Goal: Transaction & Acquisition: Purchase product/service

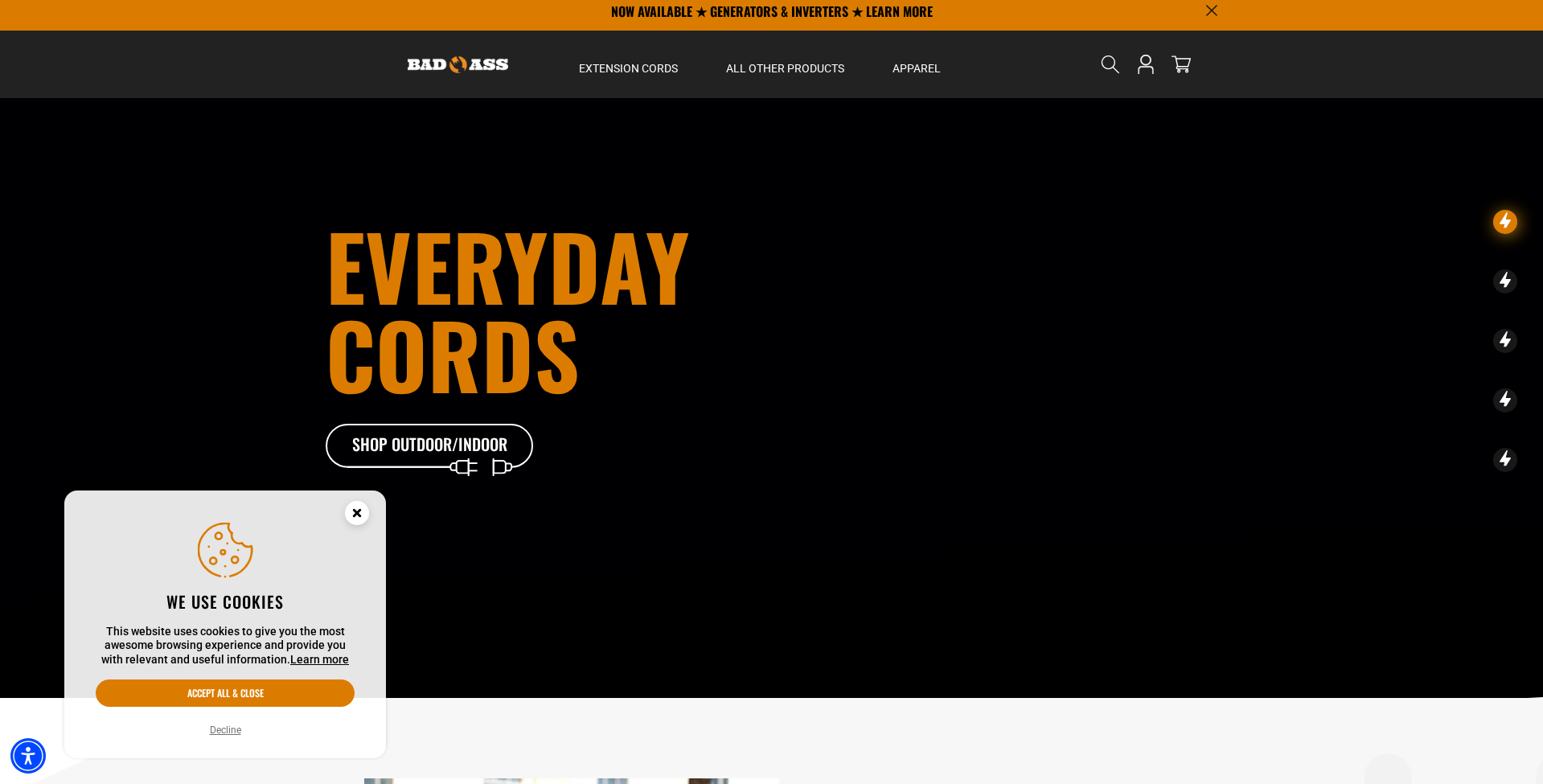
scroll to position [6, 0]
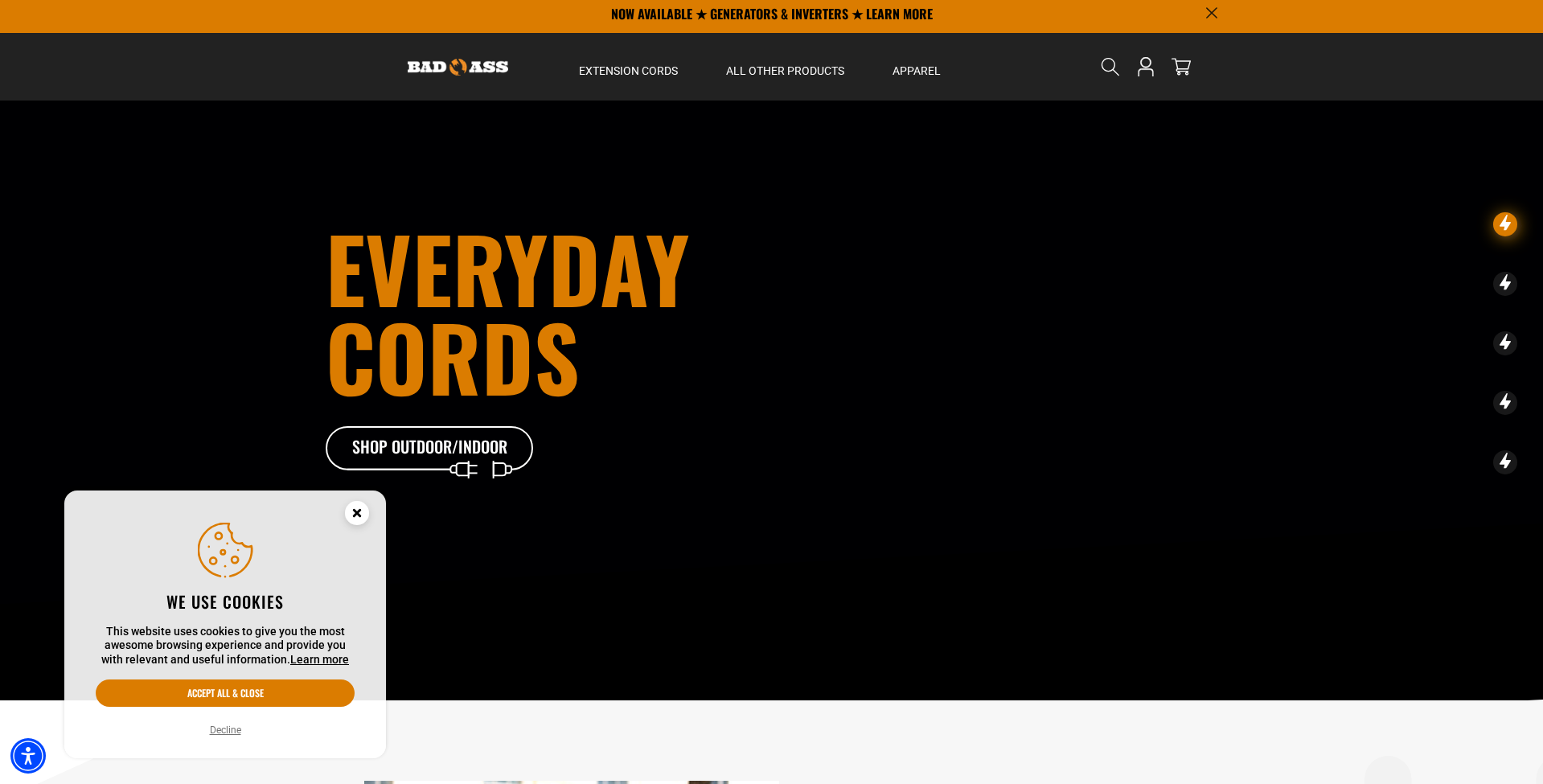
click at [359, 512] on icon "Close this option" at bounding box center [356, 512] width 6 height 6
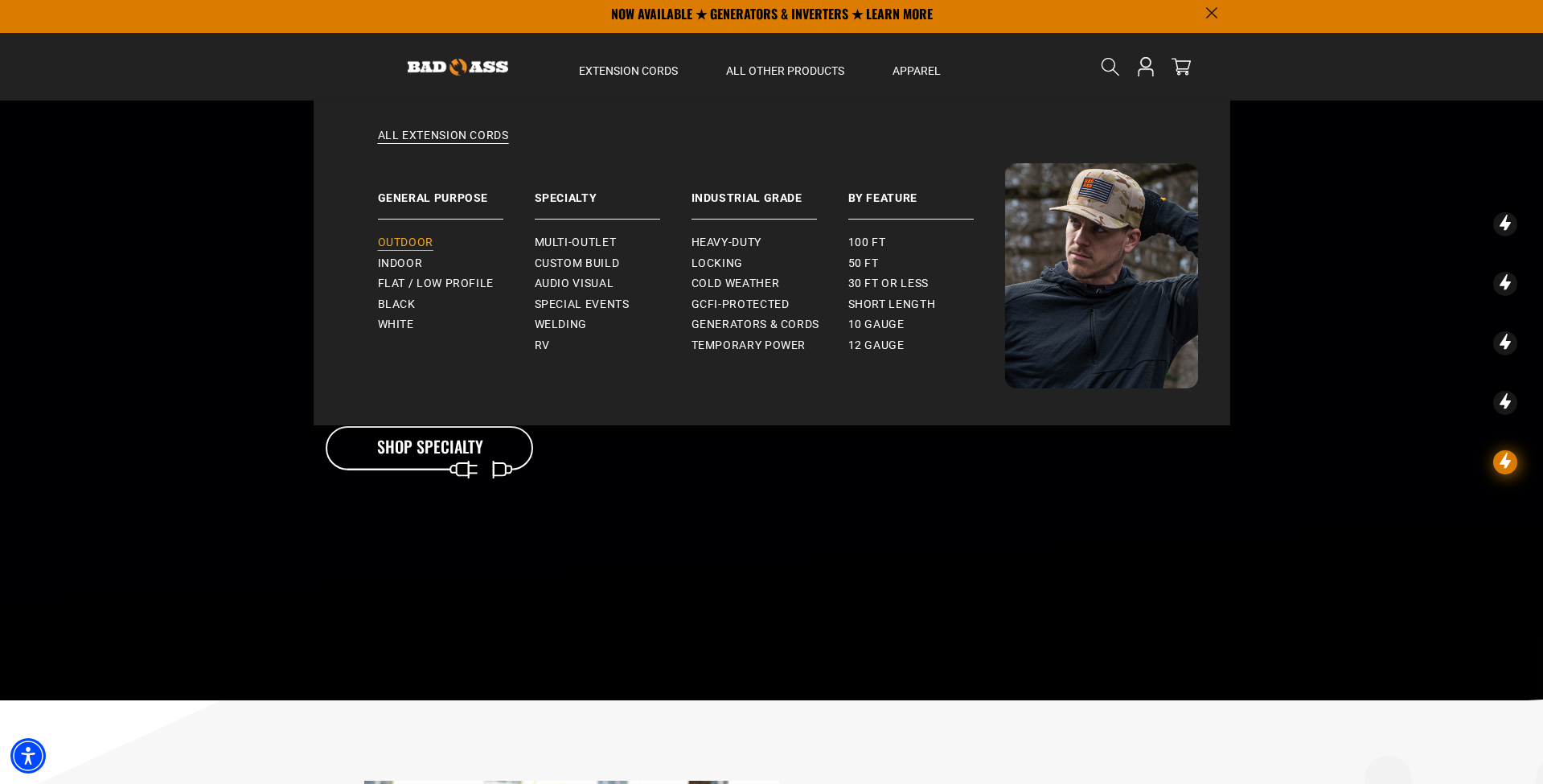
click at [417, 244] on span "Outdoor" at bounding box center [405, 242] width 55 height 14
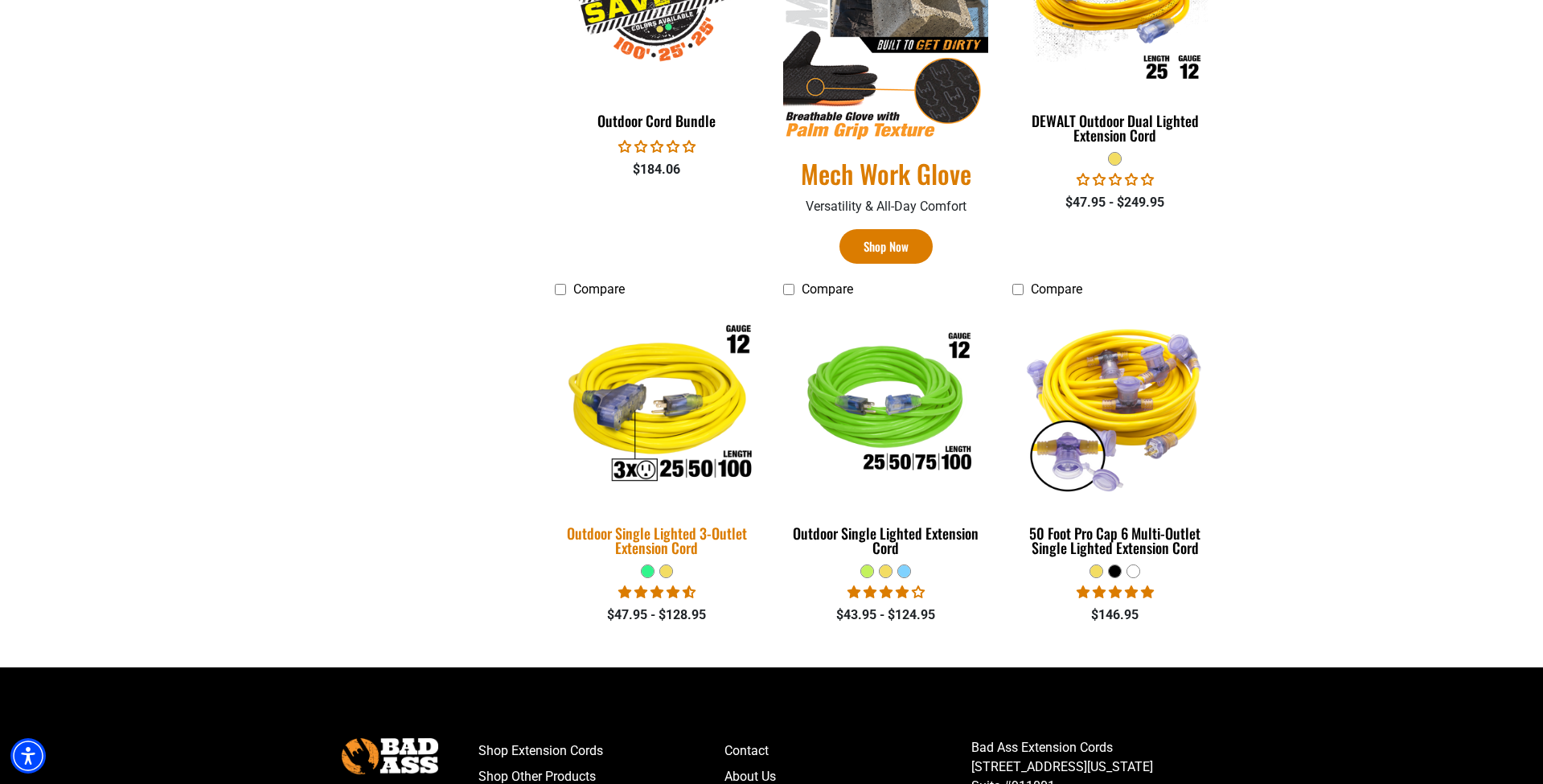
scroll to position [1028, 0]
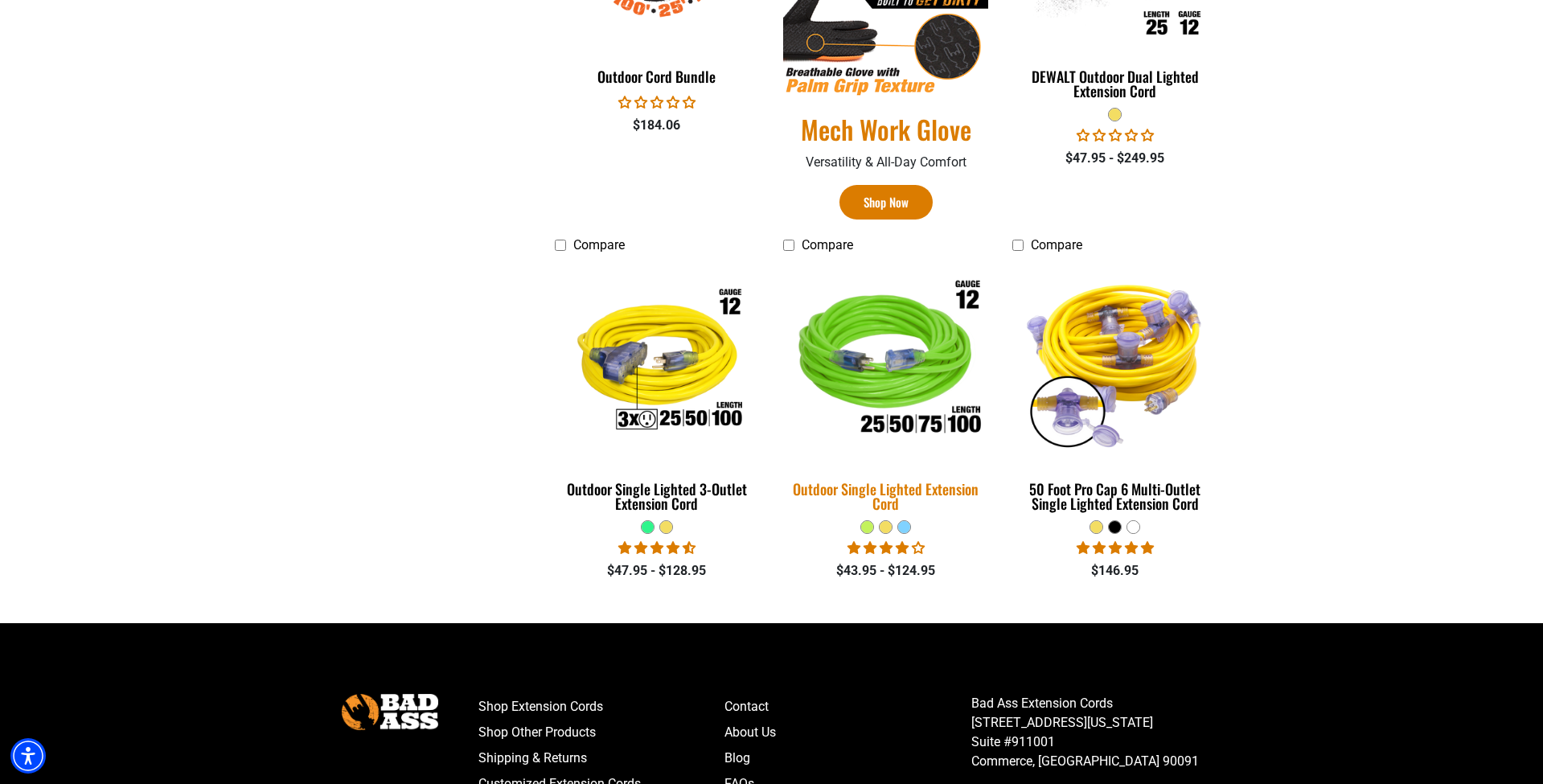
click at [893, 382] on img at bounding box center [886, 362] width 225 height 206
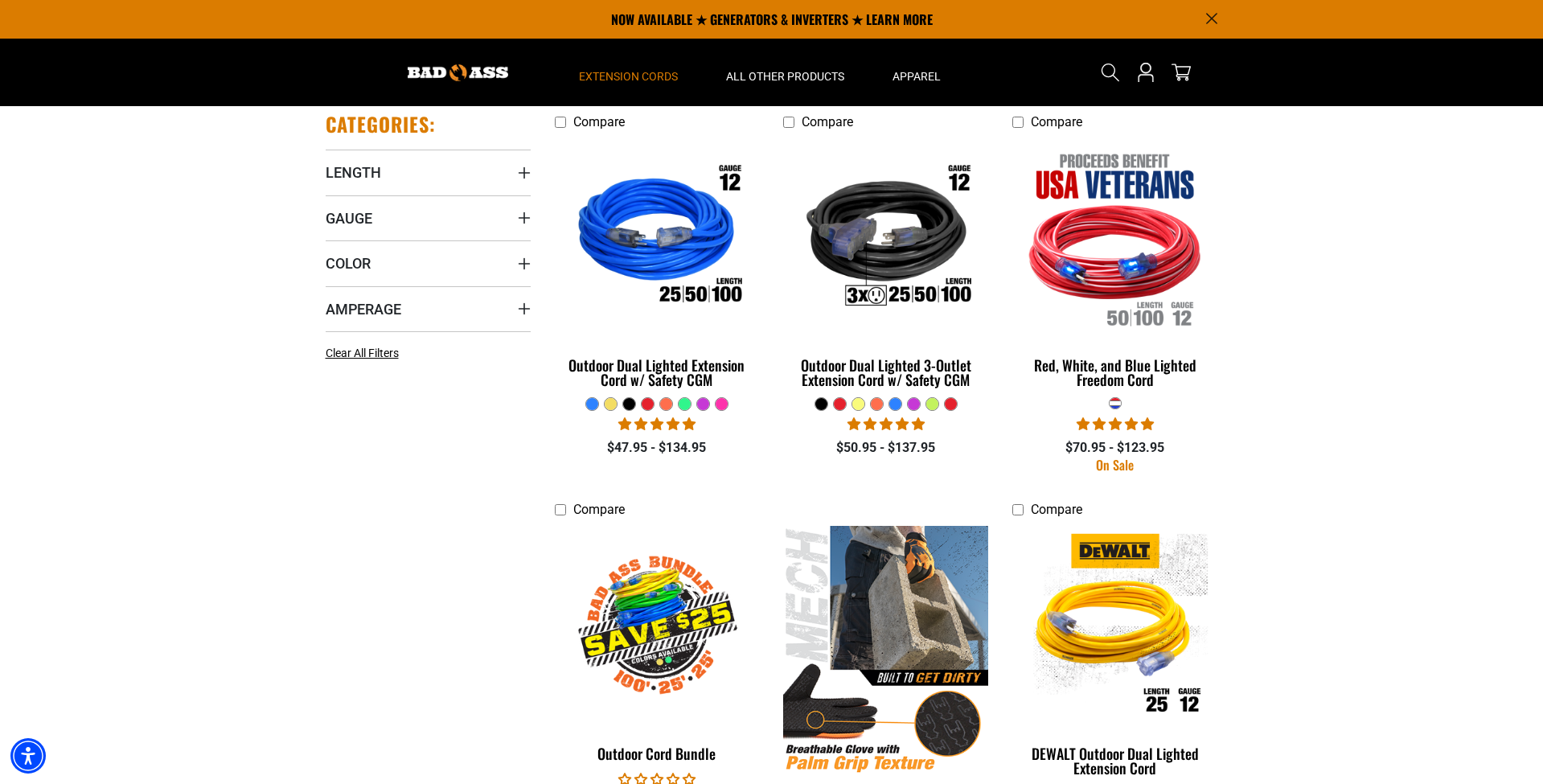
scroll to position [349, 0]
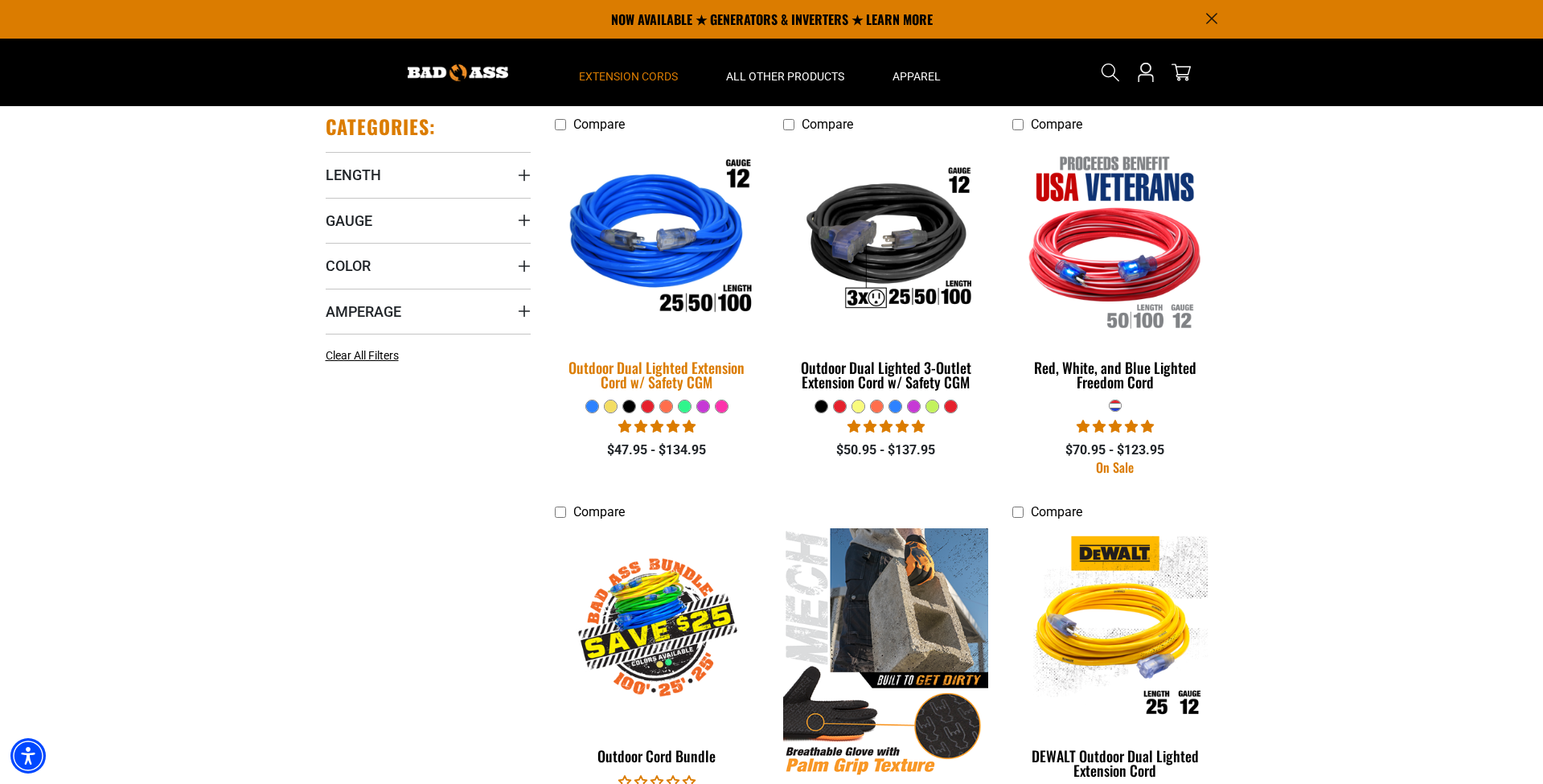
click at [658, 264] on img at bounding box center [657, 240] width 225 height 206
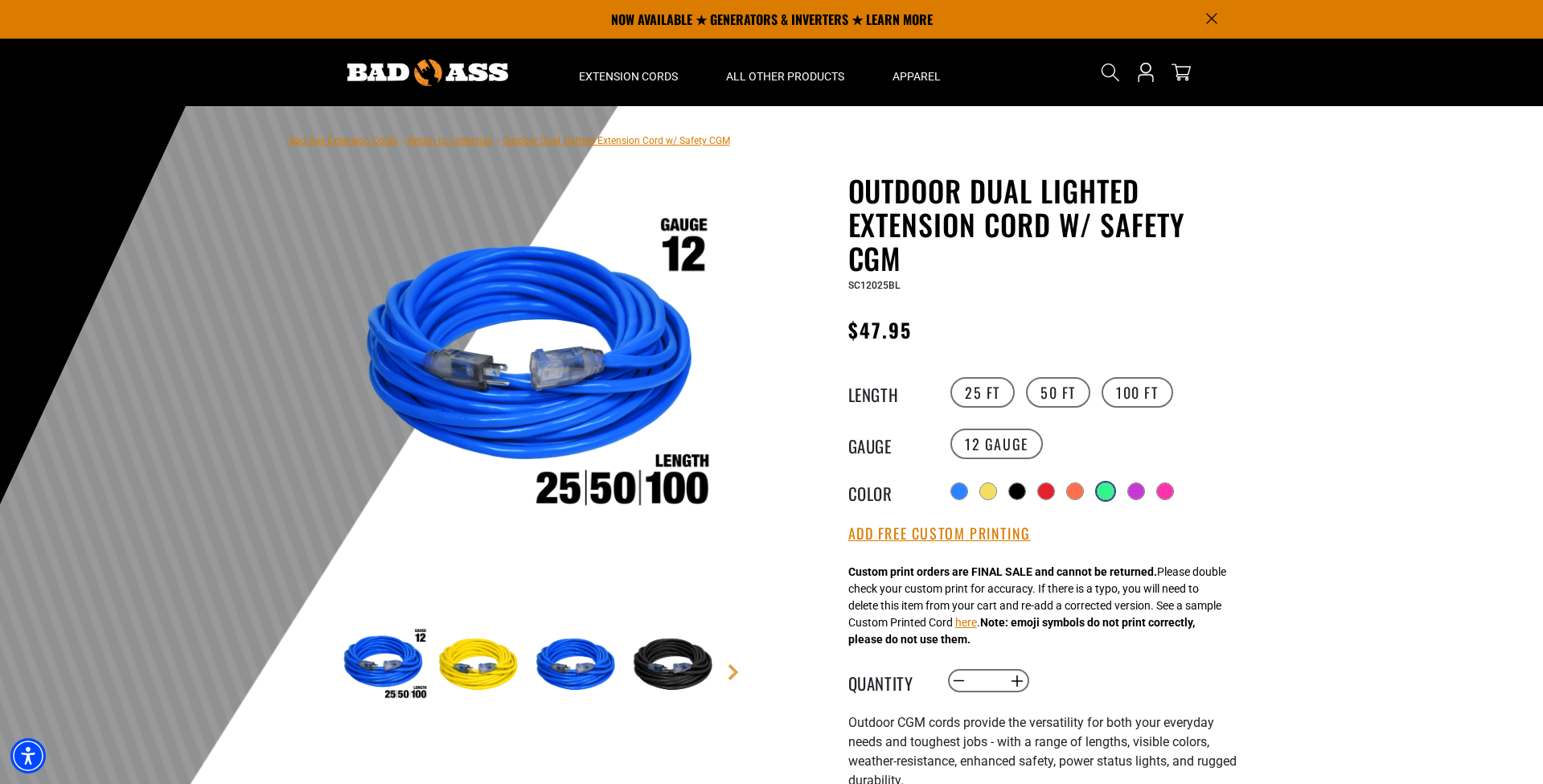
click at [1103, 488] on div at bounding box center [1105, 491] width 16 height 16
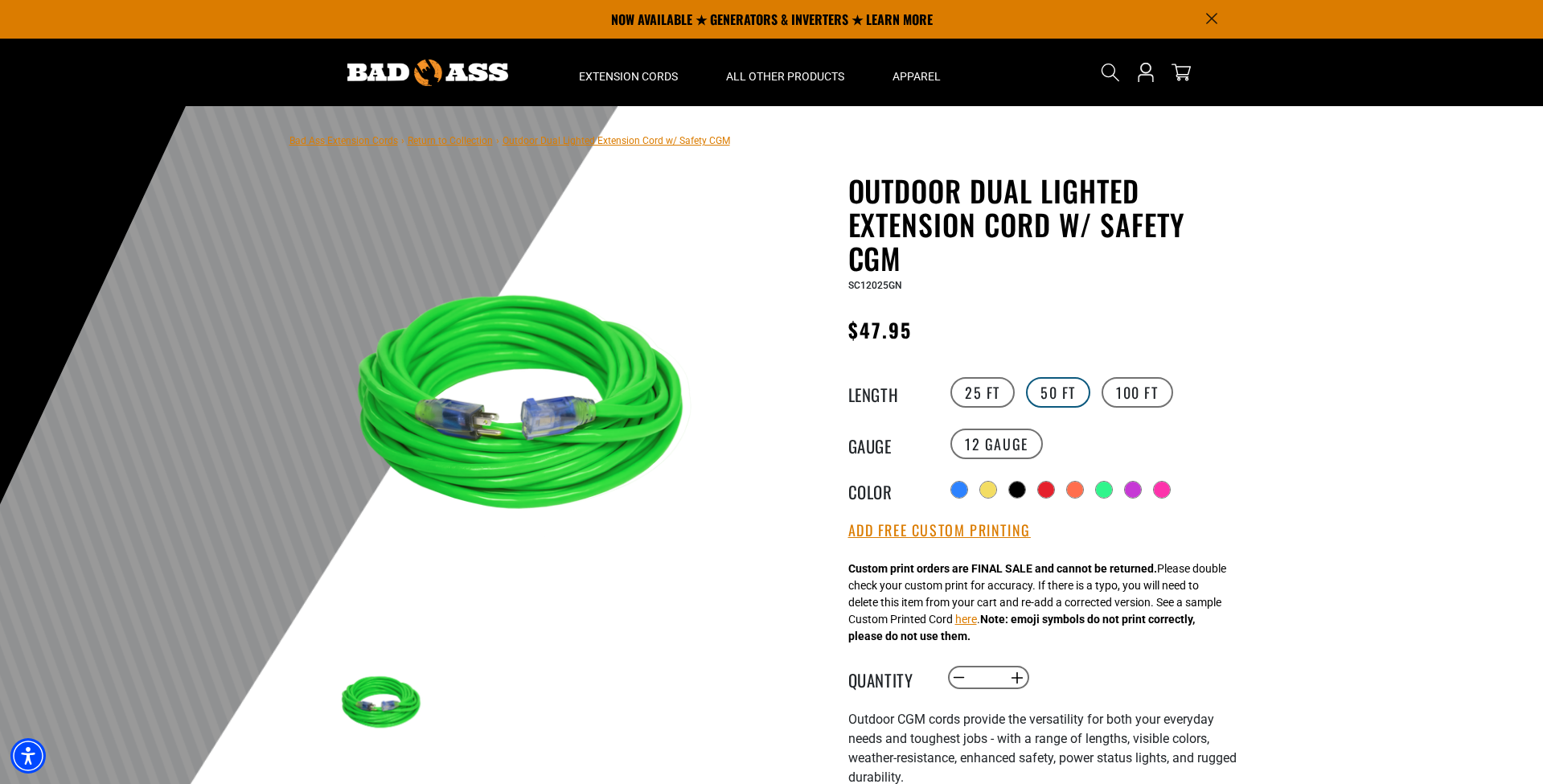
click at [1051, 398] on label "50 FT" at bounding box center [1058, 392] width 65 height 31
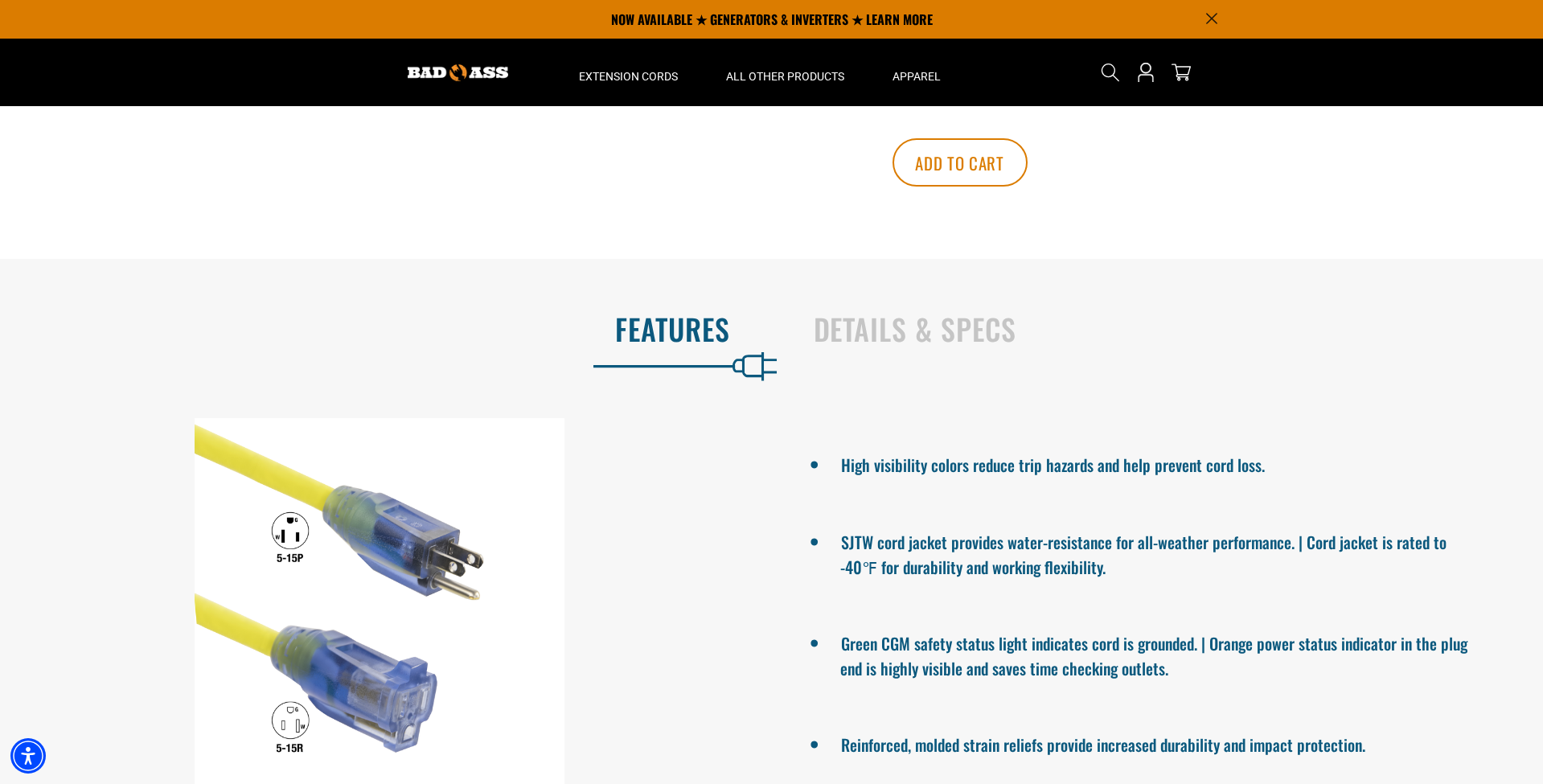
scroll to position [810, 0]
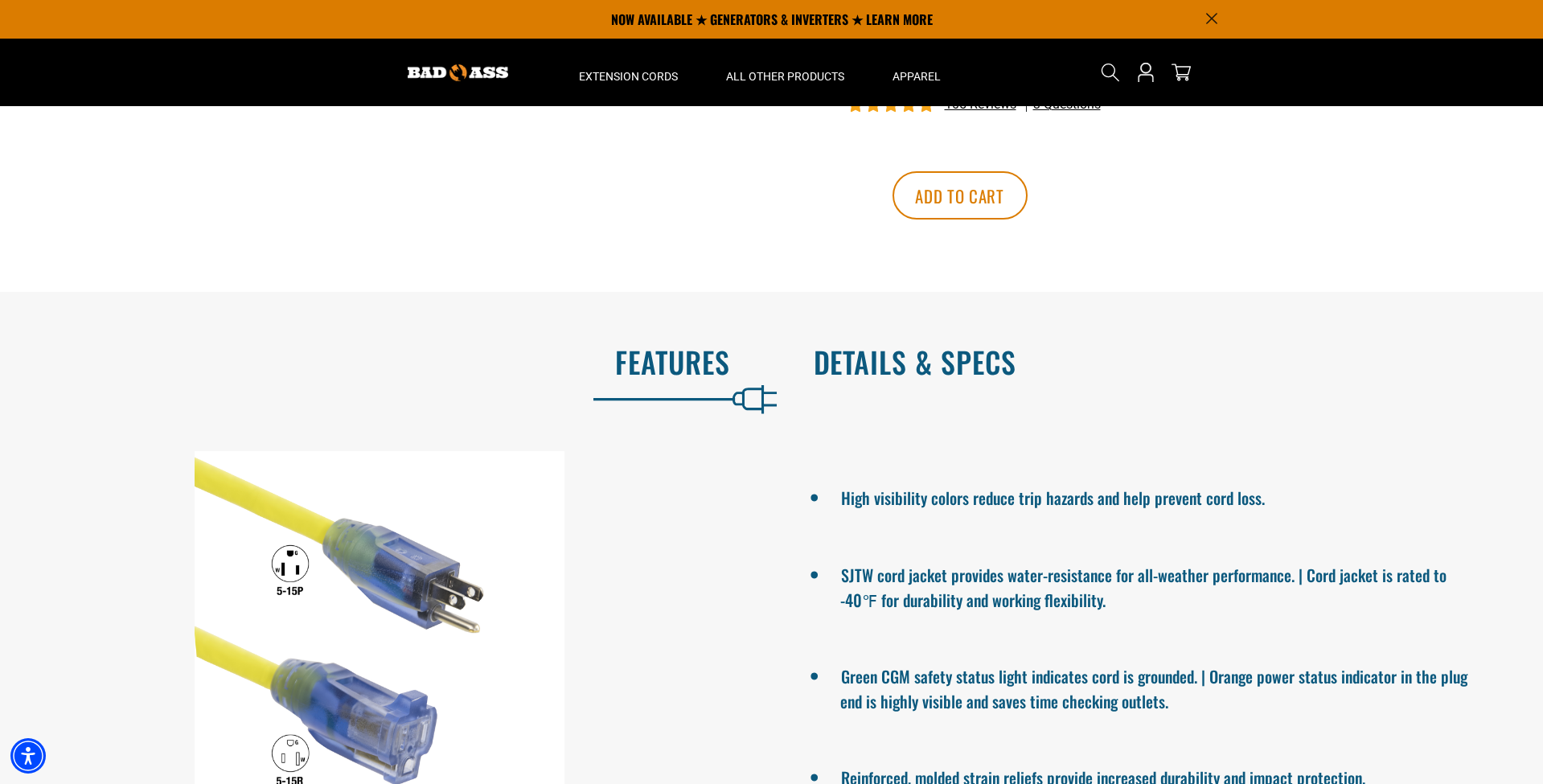
click at [969, 378] on h2 "Details & Specs" at bounding box center [1162, 362] width 697 height 34
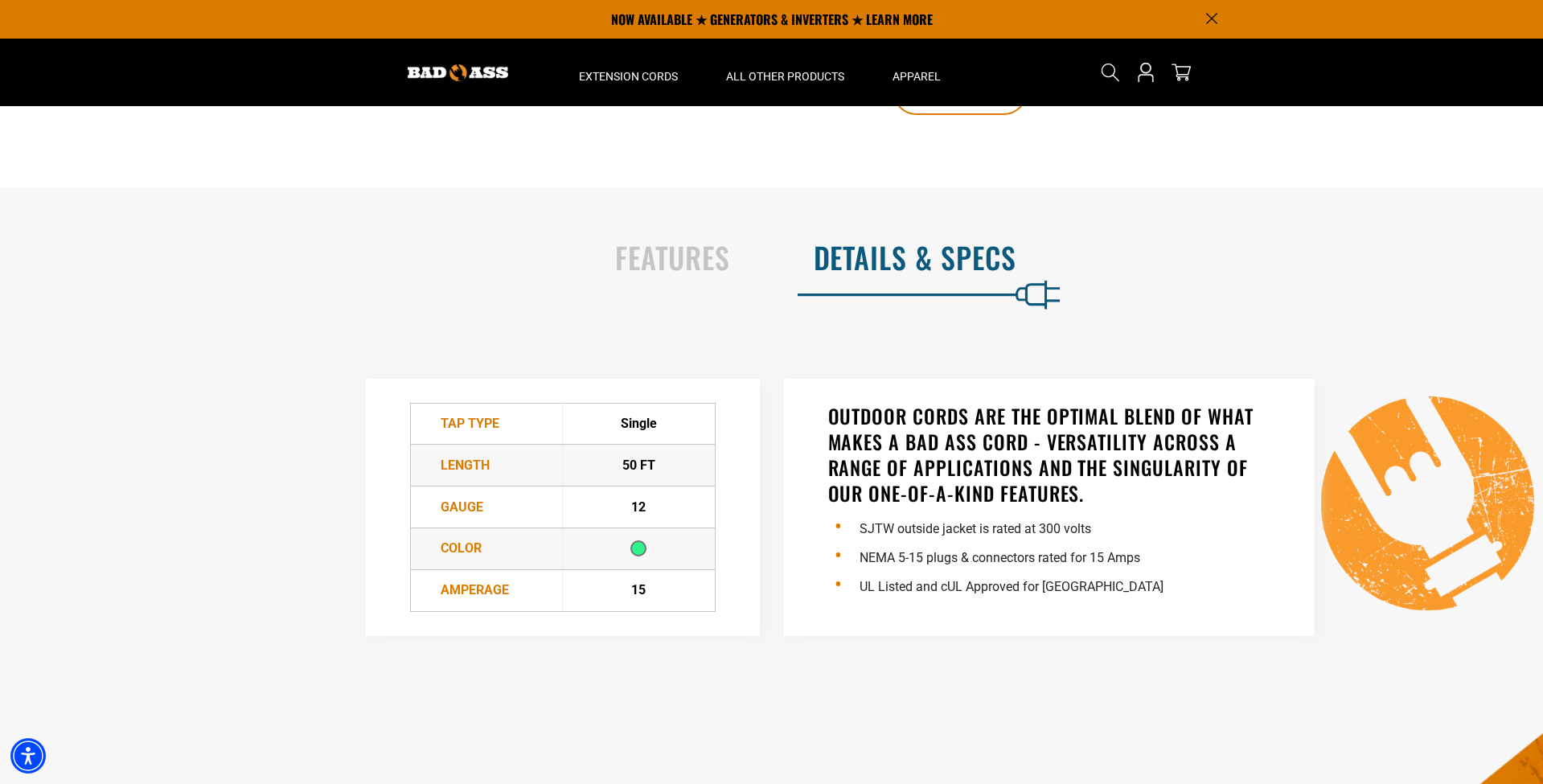
scroll to position [892, 0]
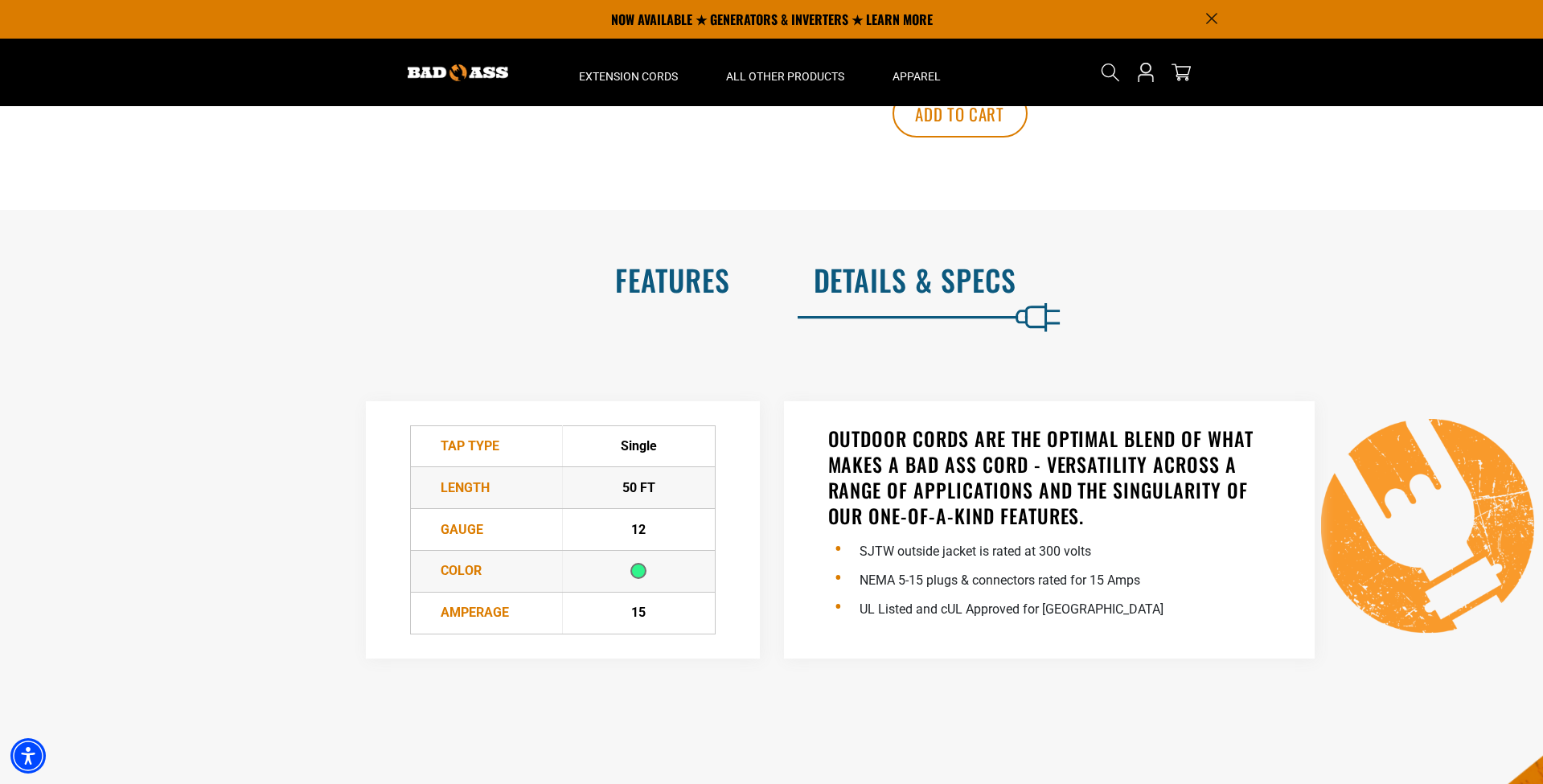
click at [692, 296] on h2 "Features" at bounding box center [382, 280] width 697 height 34
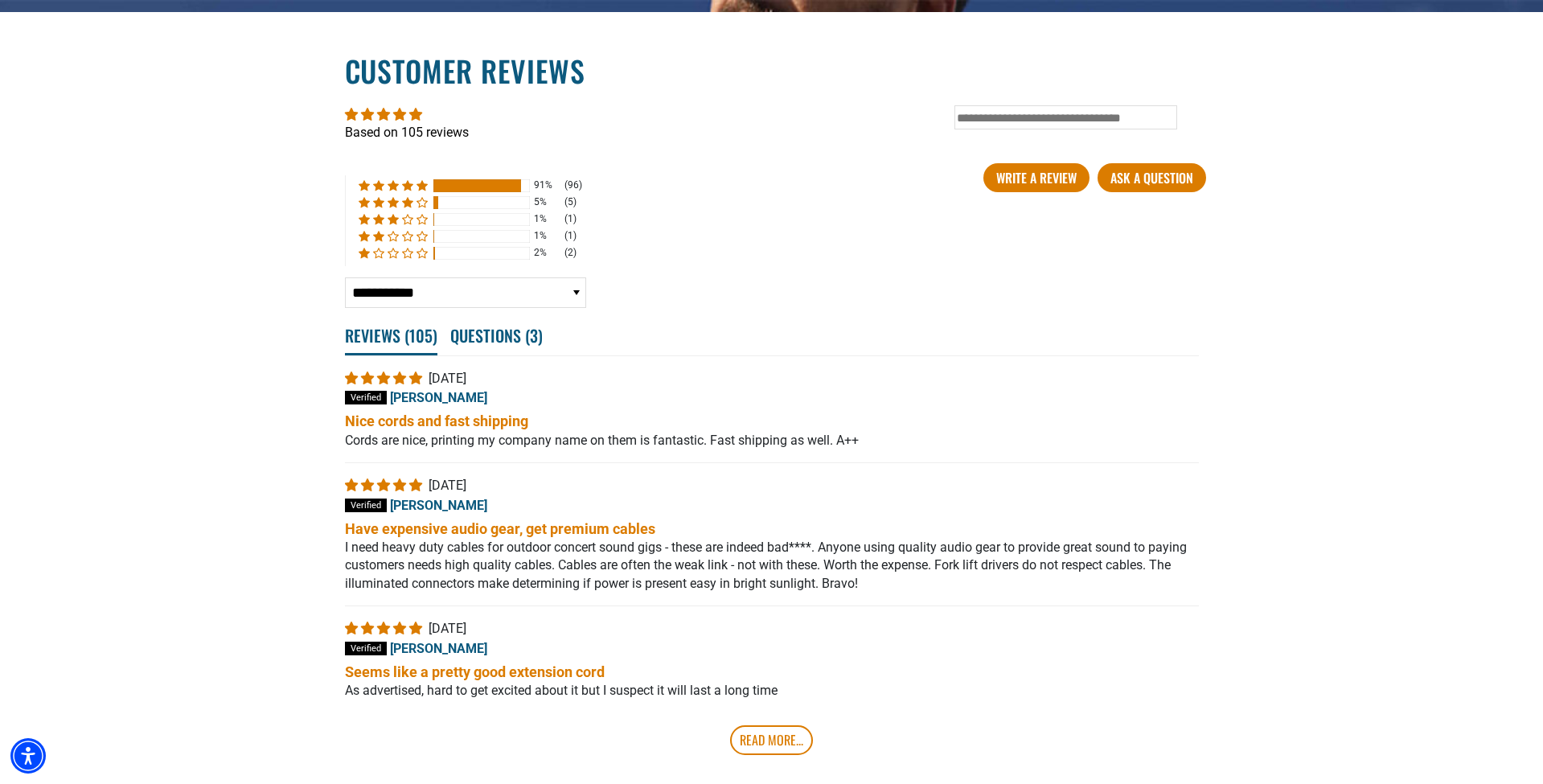
scroll to position [2736, 0]
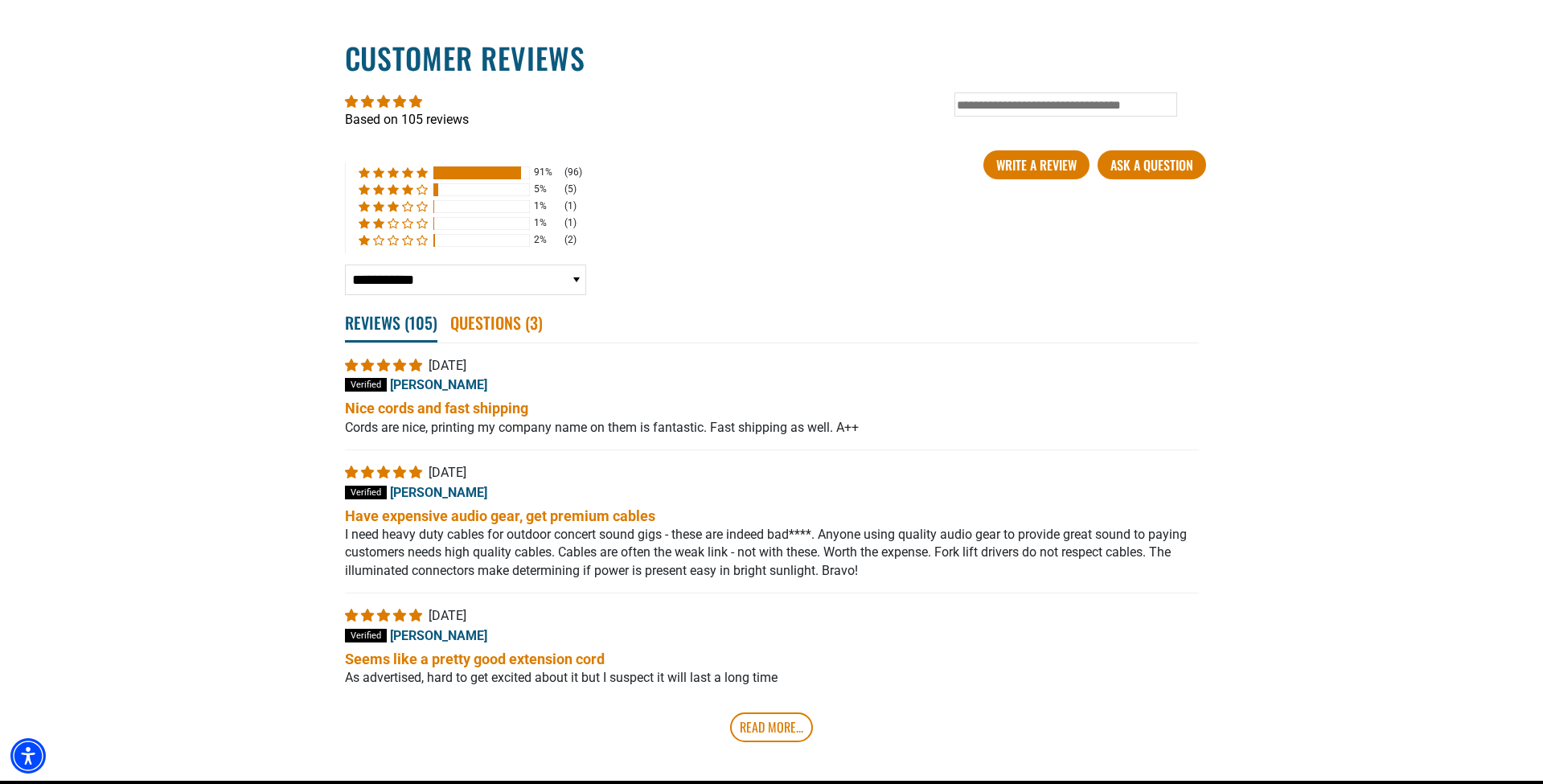
click at [485, 339] on span "Questions ( 3 )" at bounding box center [497, 322] width 93 height 36
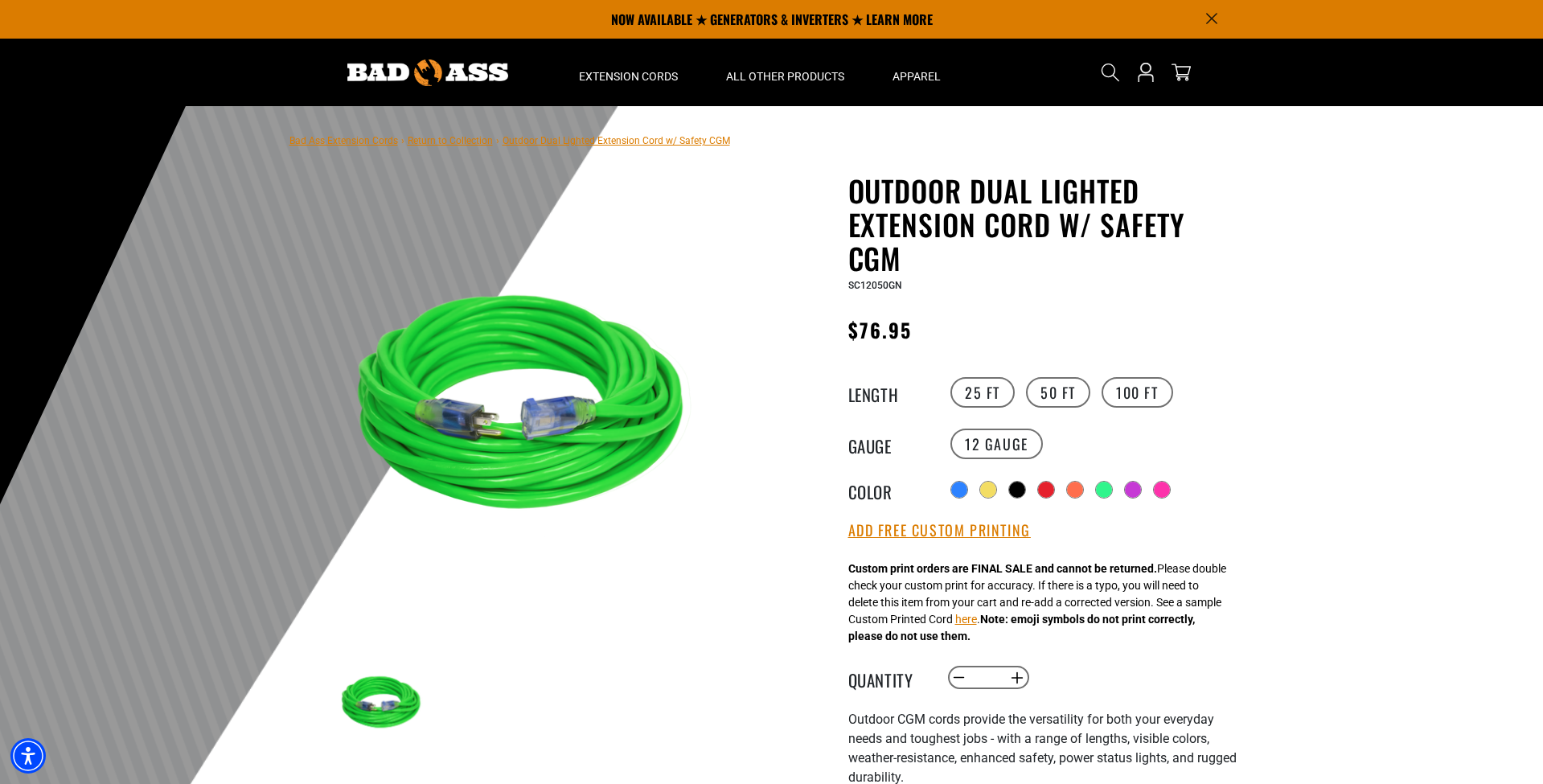
scroll to position [0, 0]
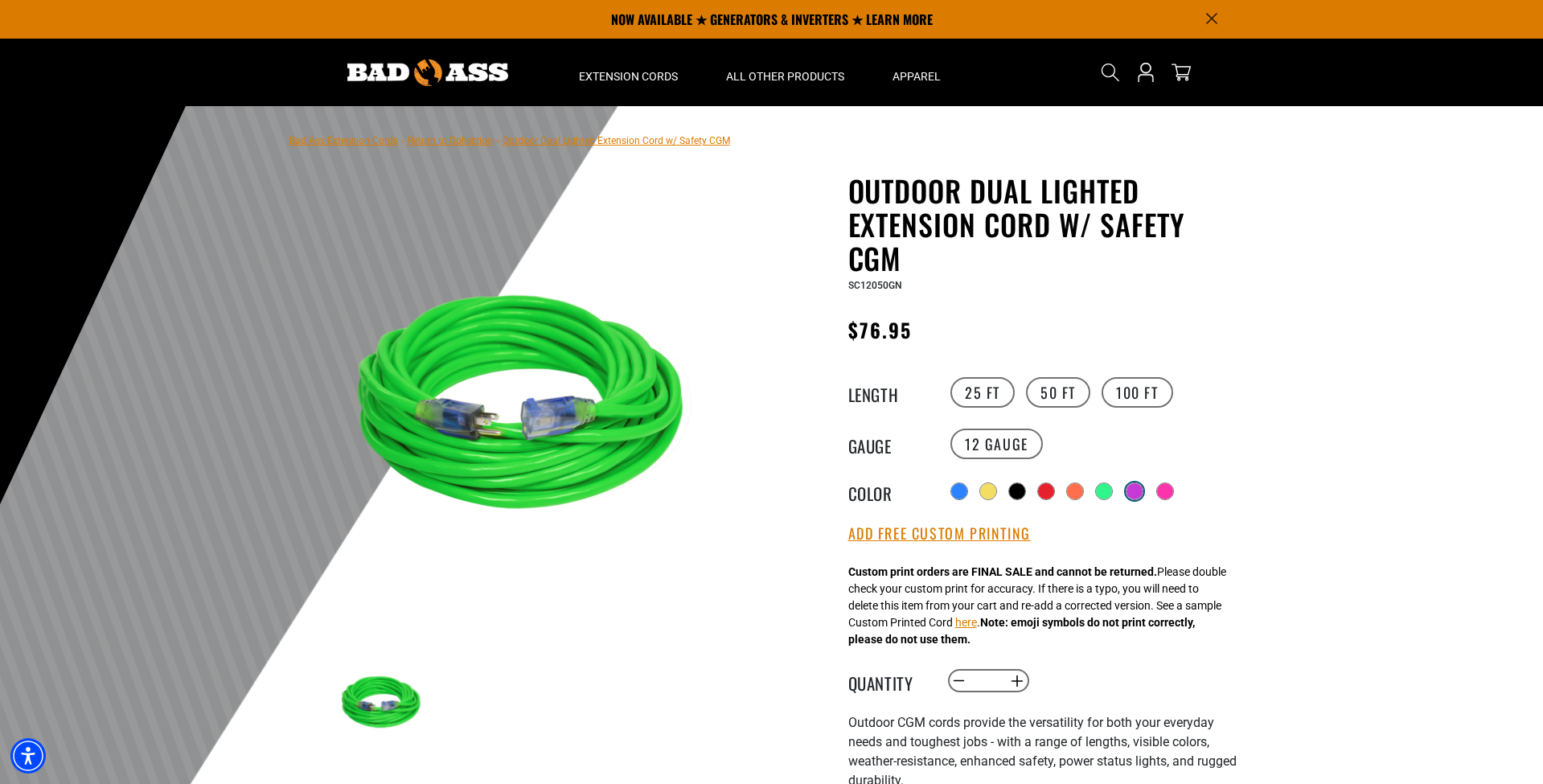
click at [1133, 487] on div at bounding box center [1134, 491] width 16 height 16
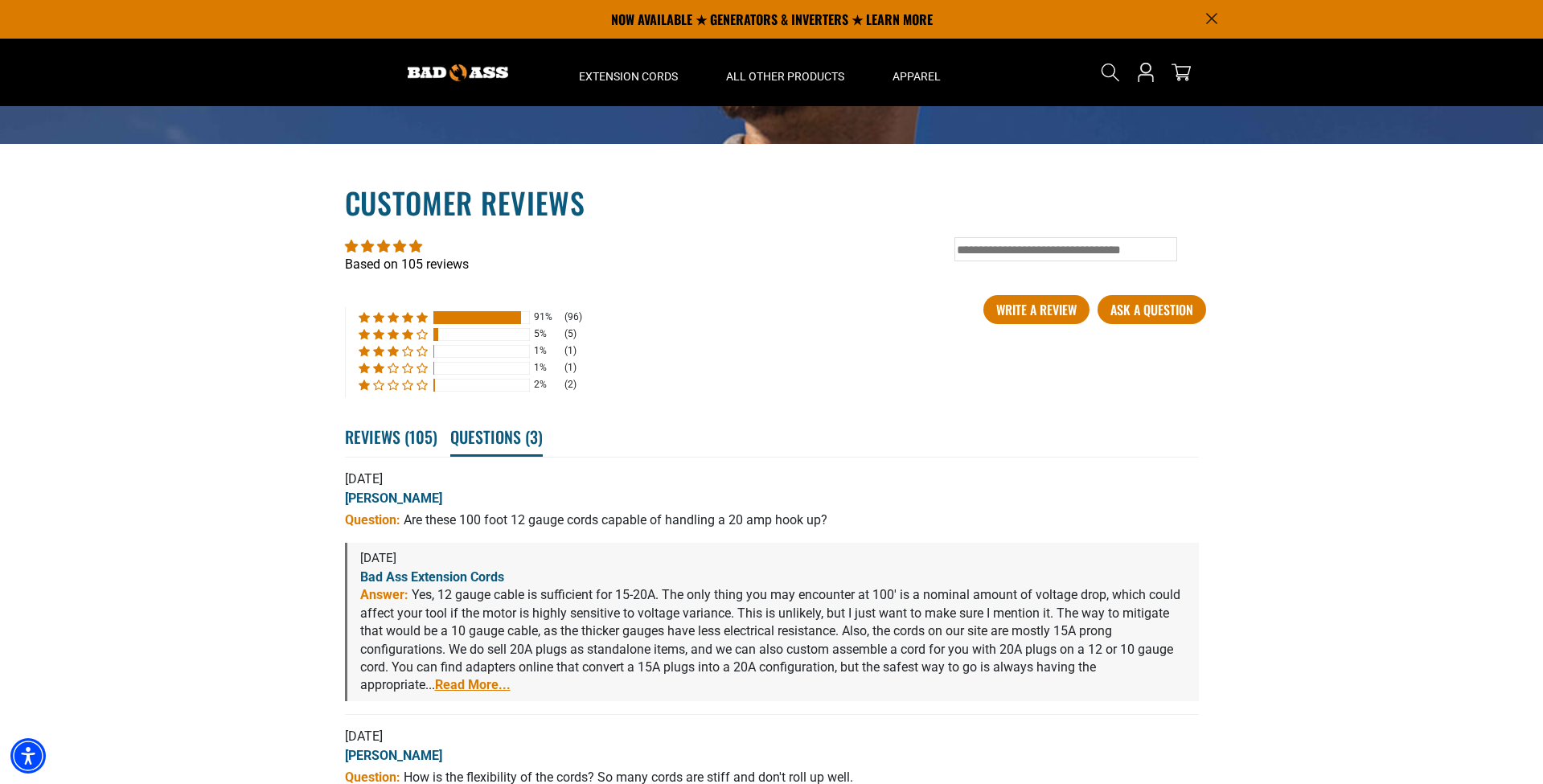
scroll to position [2568, 0]
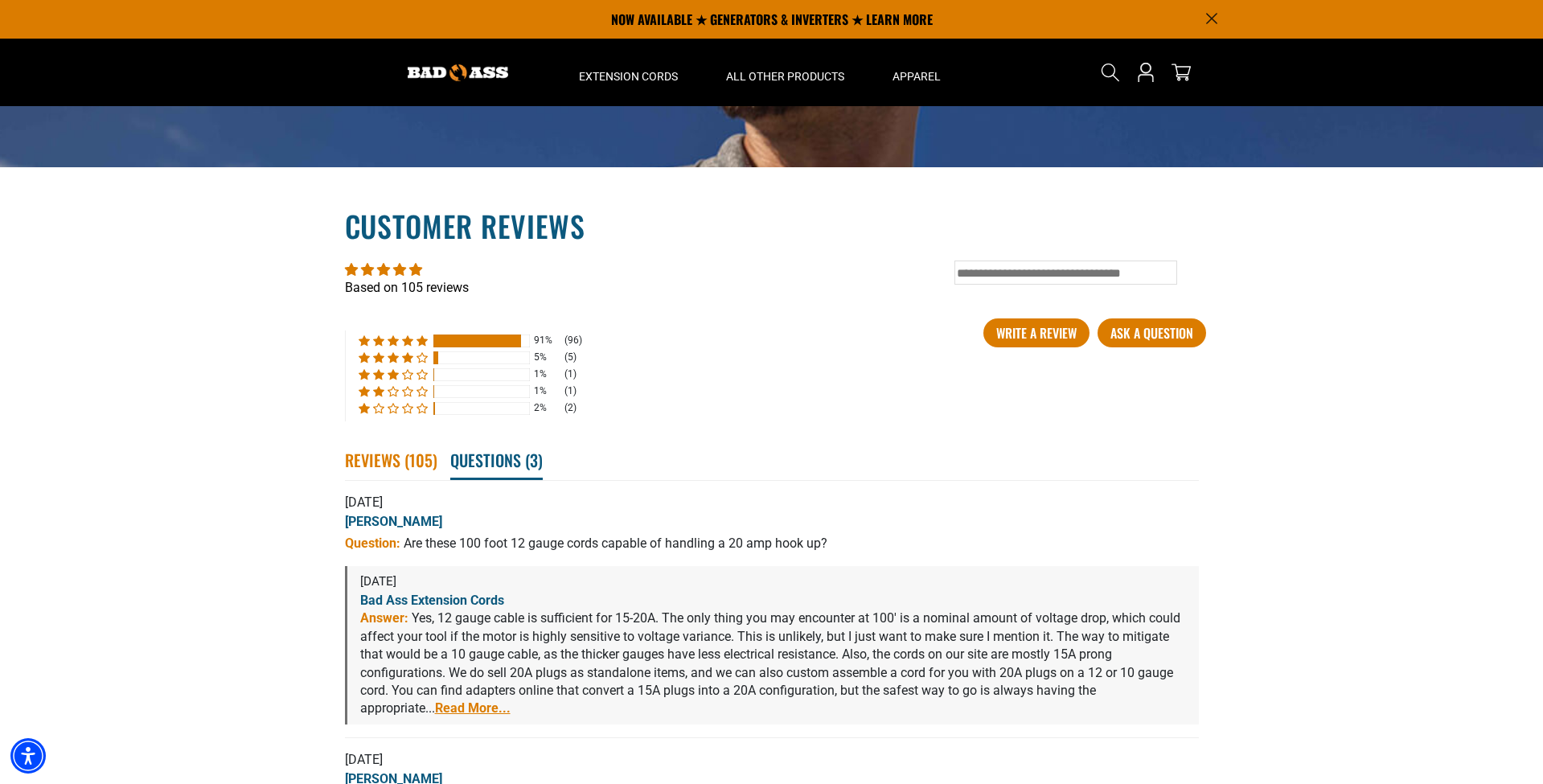
click at [412, 472] on span "105" at bounding box center [421, 459] width 23 height 24
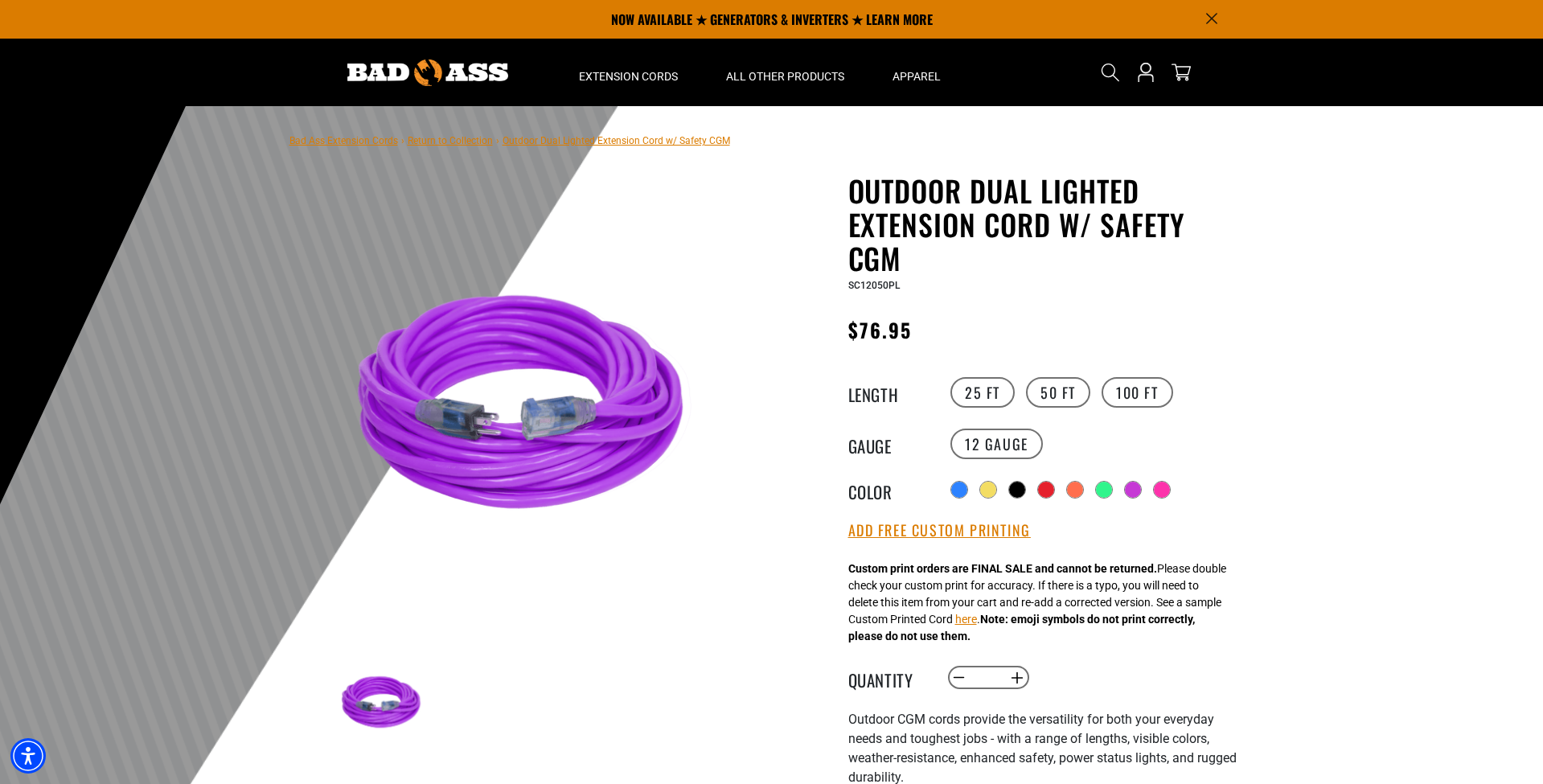
scroll to position [0, 0]
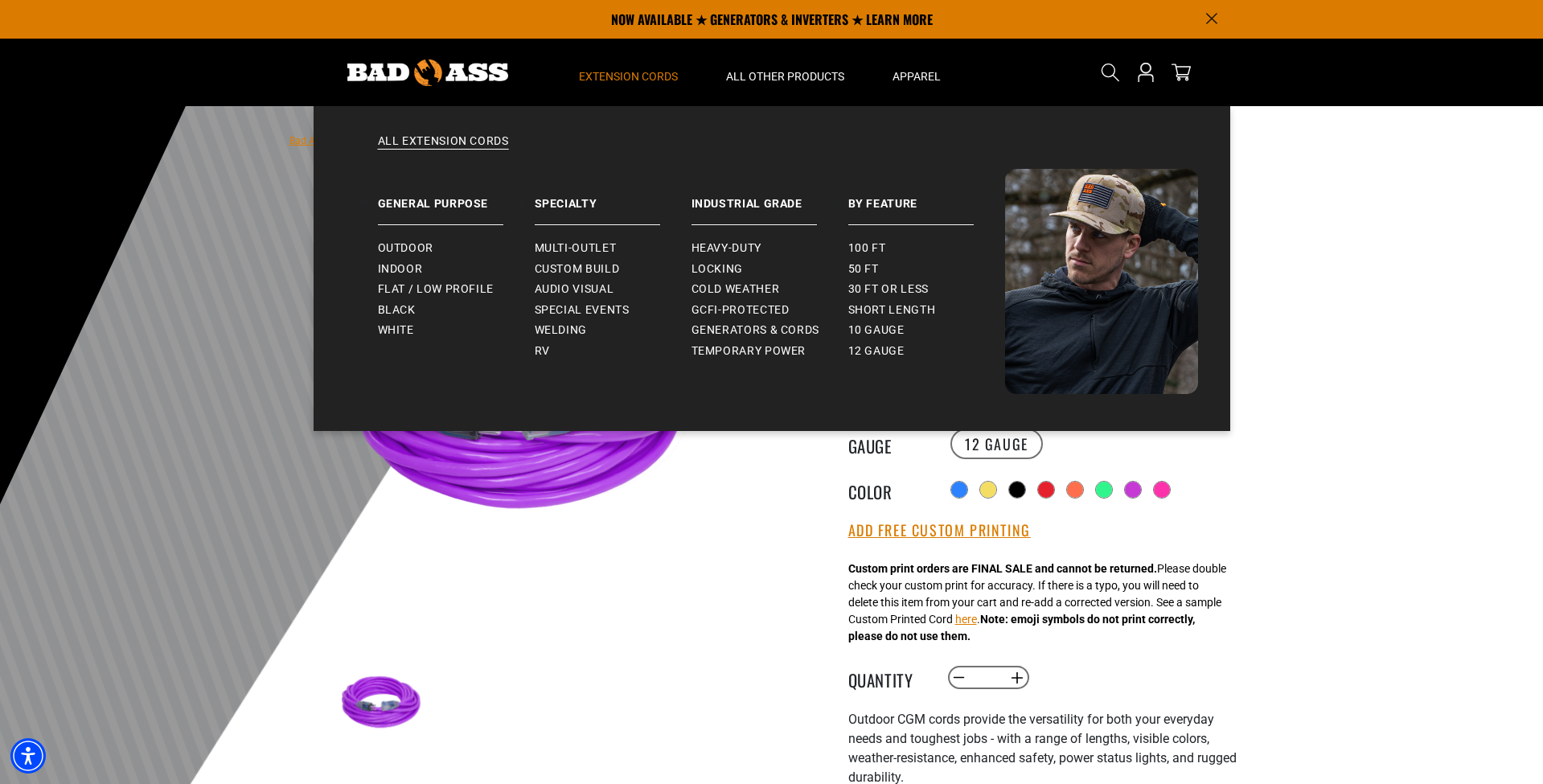
click at [648, 78] on span "Extension Cords" at bounding box center [628, 76] width 99 height 14
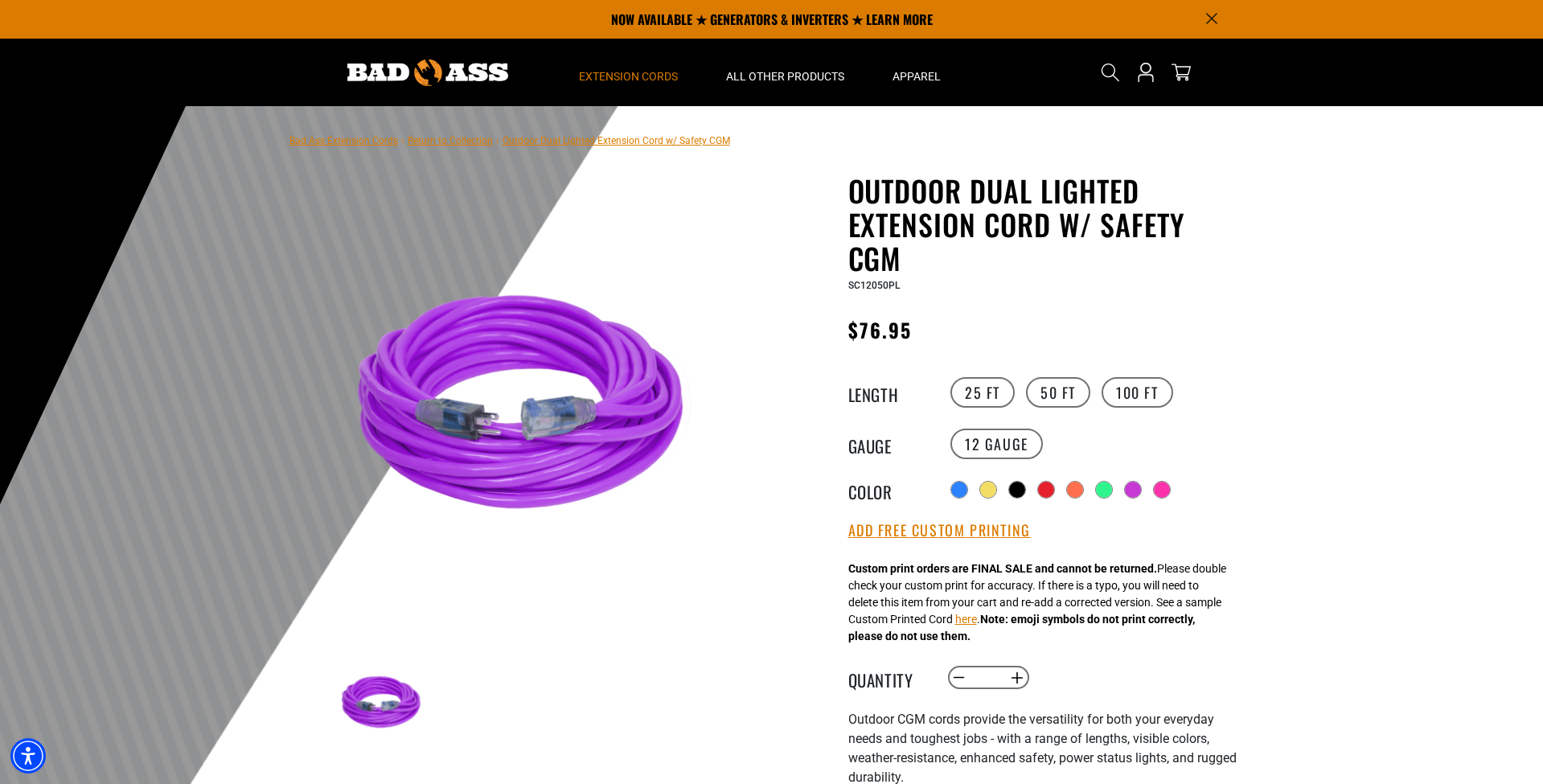
click at [596, 76] on span "Extension Cords" at bounding box center [628, 76] width 99 height 14
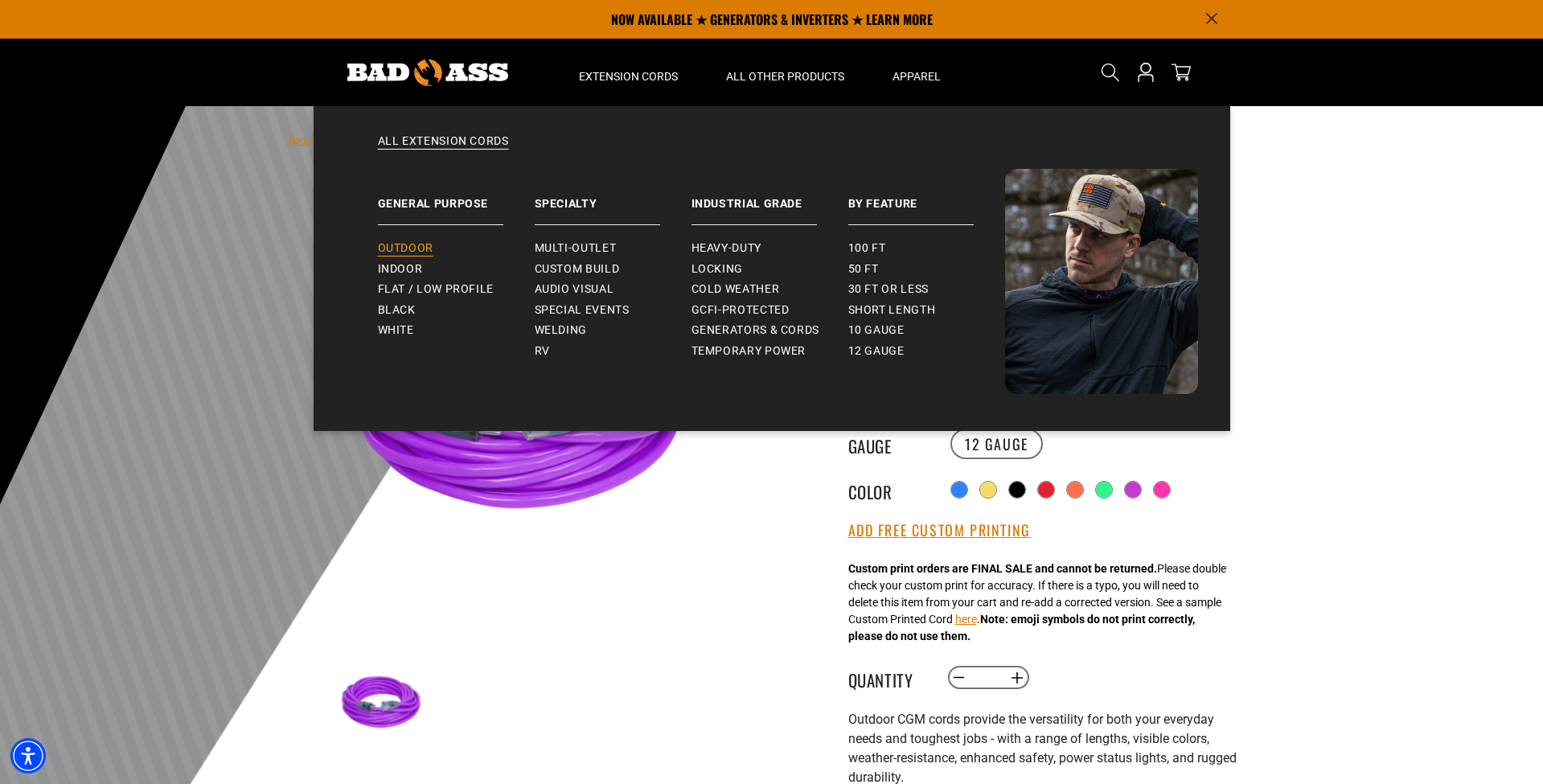
click at [421, 245] on span "Outdoor" at bounding box center [405, 248] width 55 height 14
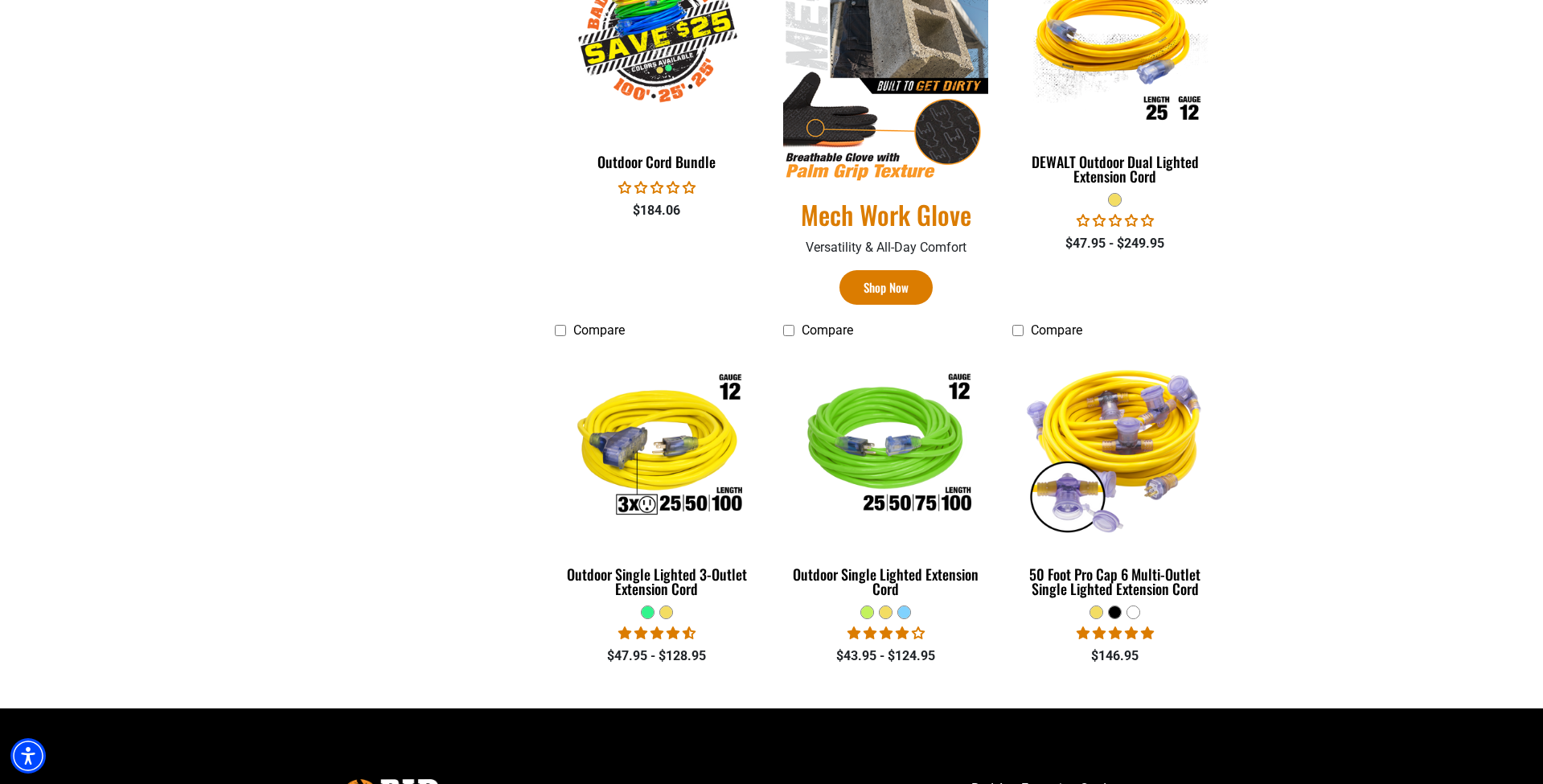
scroll to position [984, 0]
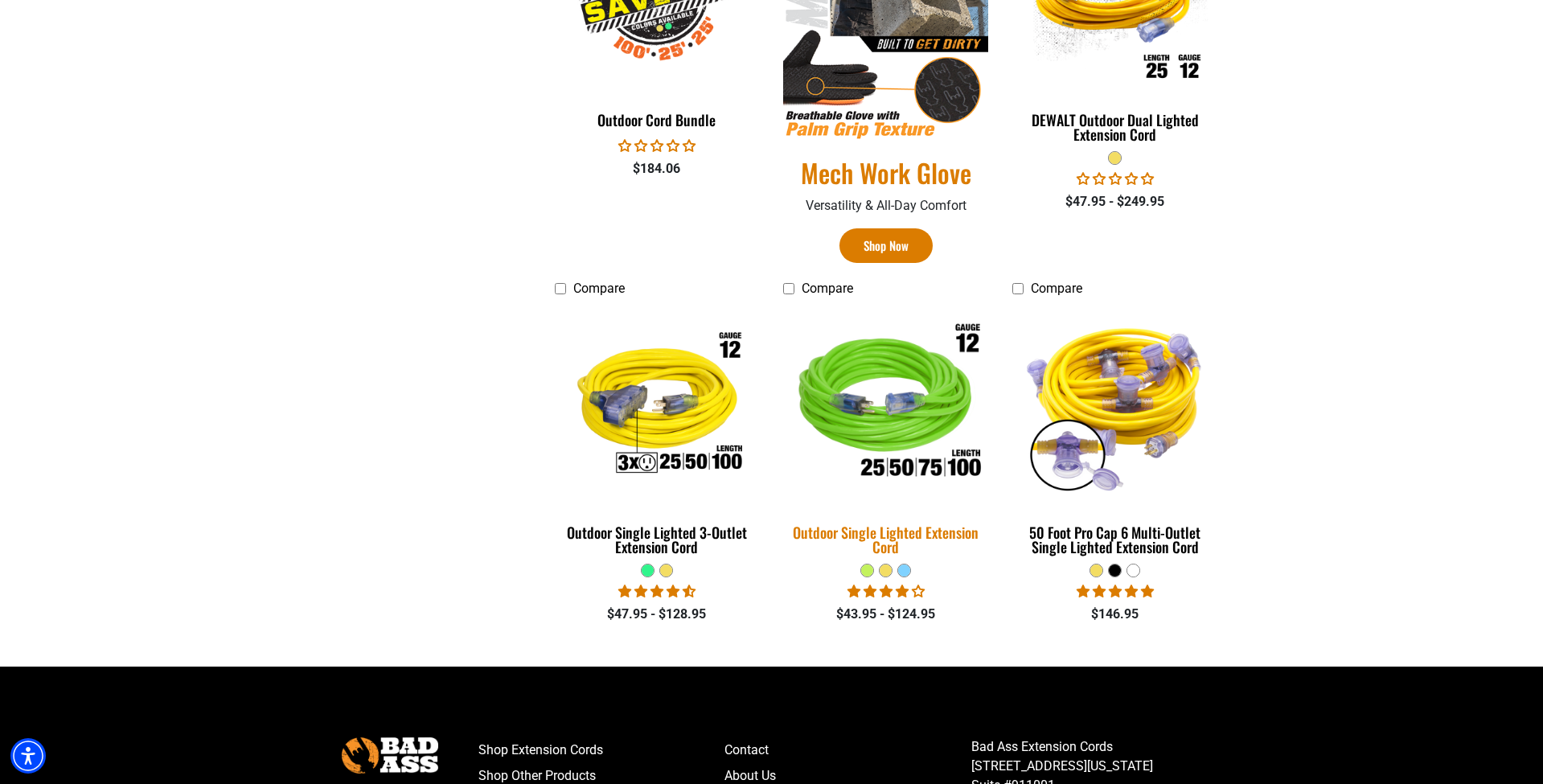
click at [867, 427] on img at bounding box center [886, 405] width 225 height 206
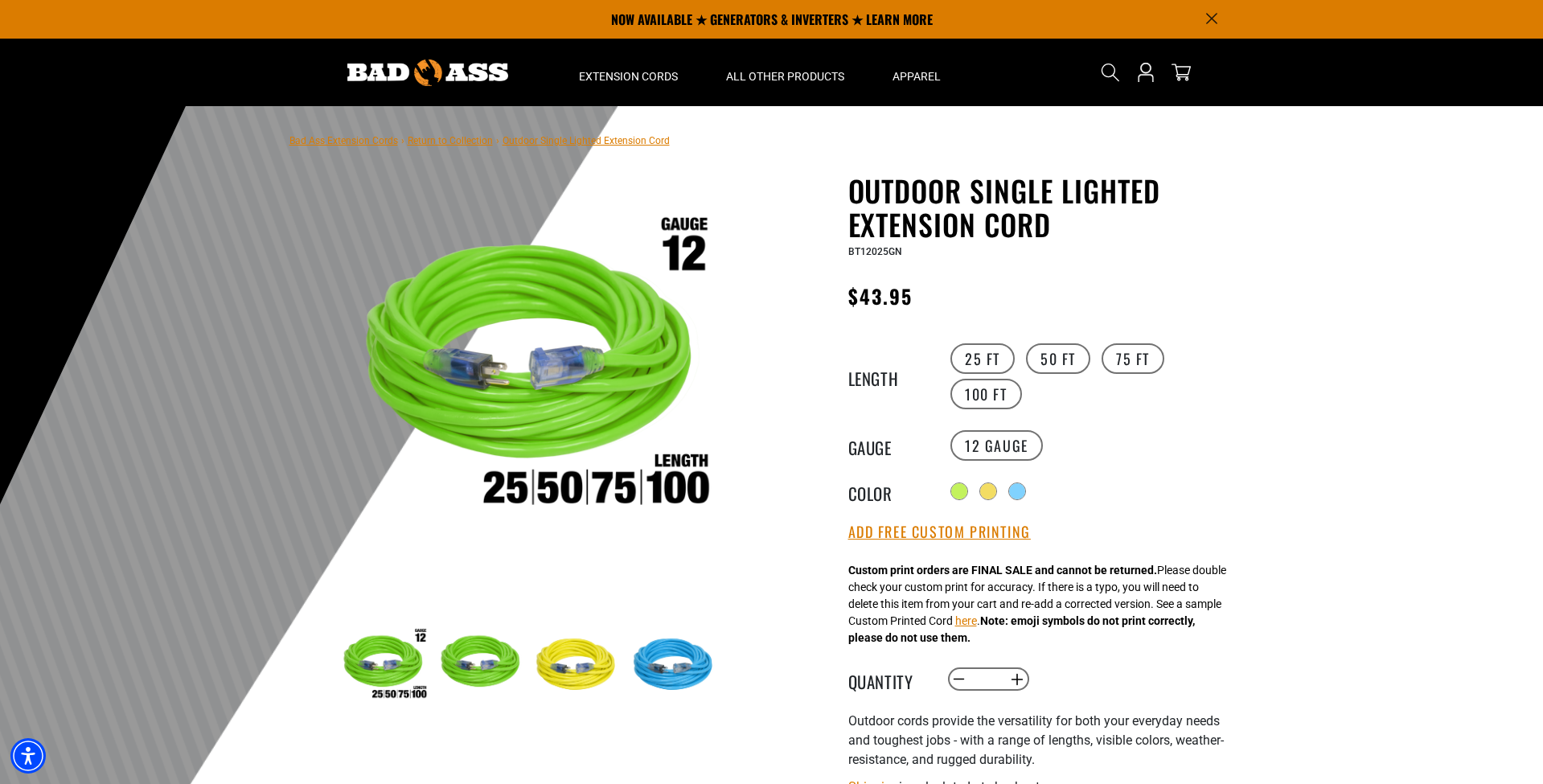
click at [1211, 15] on icon "Announcement" at bounding box center [1212, 19] width 12 height 12
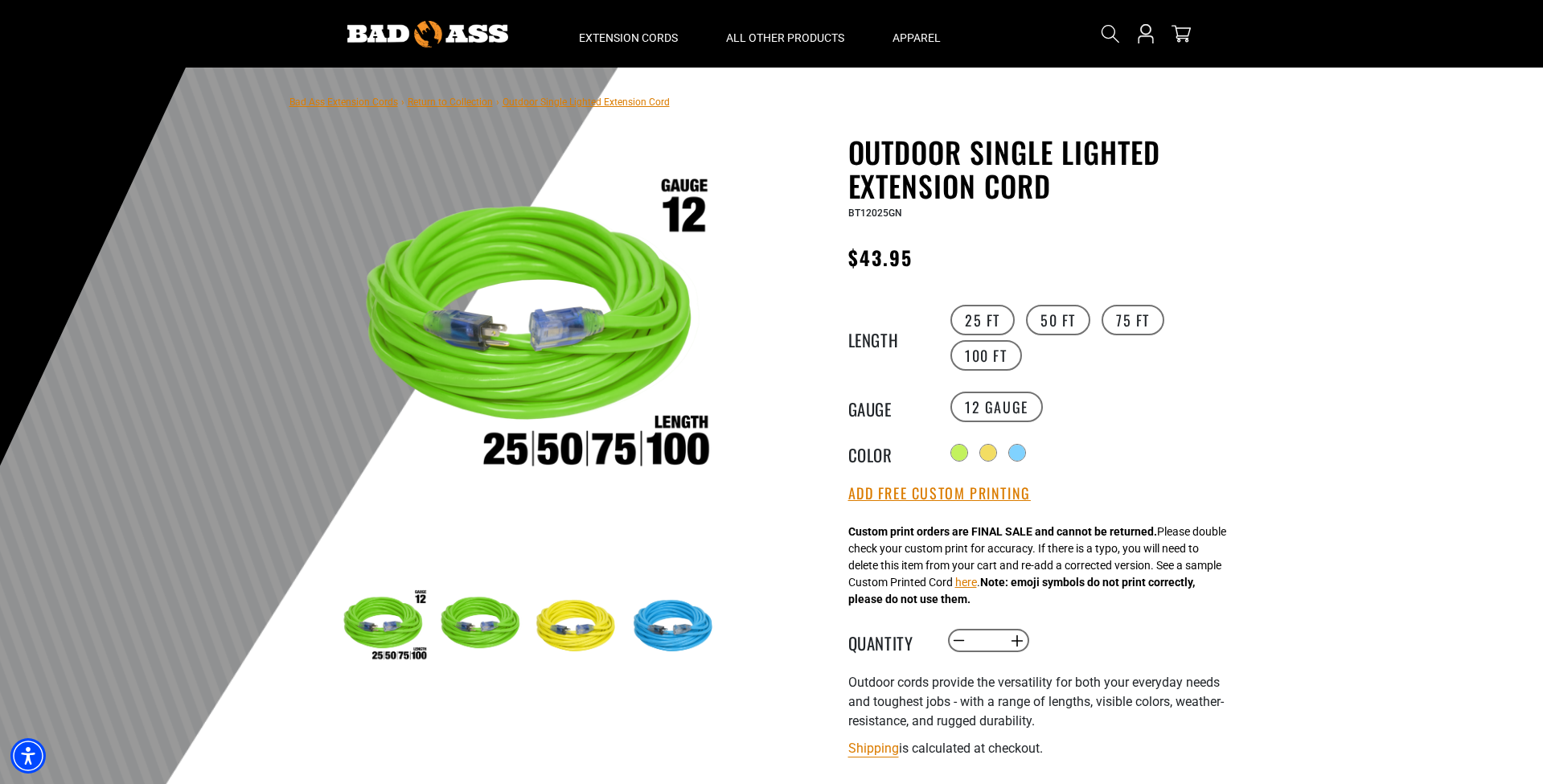
click at [774, 347] on div "Outdoor Single Lighted Extension Cord Outdoor Single Lighted Extension Cord BT1…" at bounding box center [1013, 609] width 483 height 949
